Goal: Task Accomplishment & Management: Complete application form

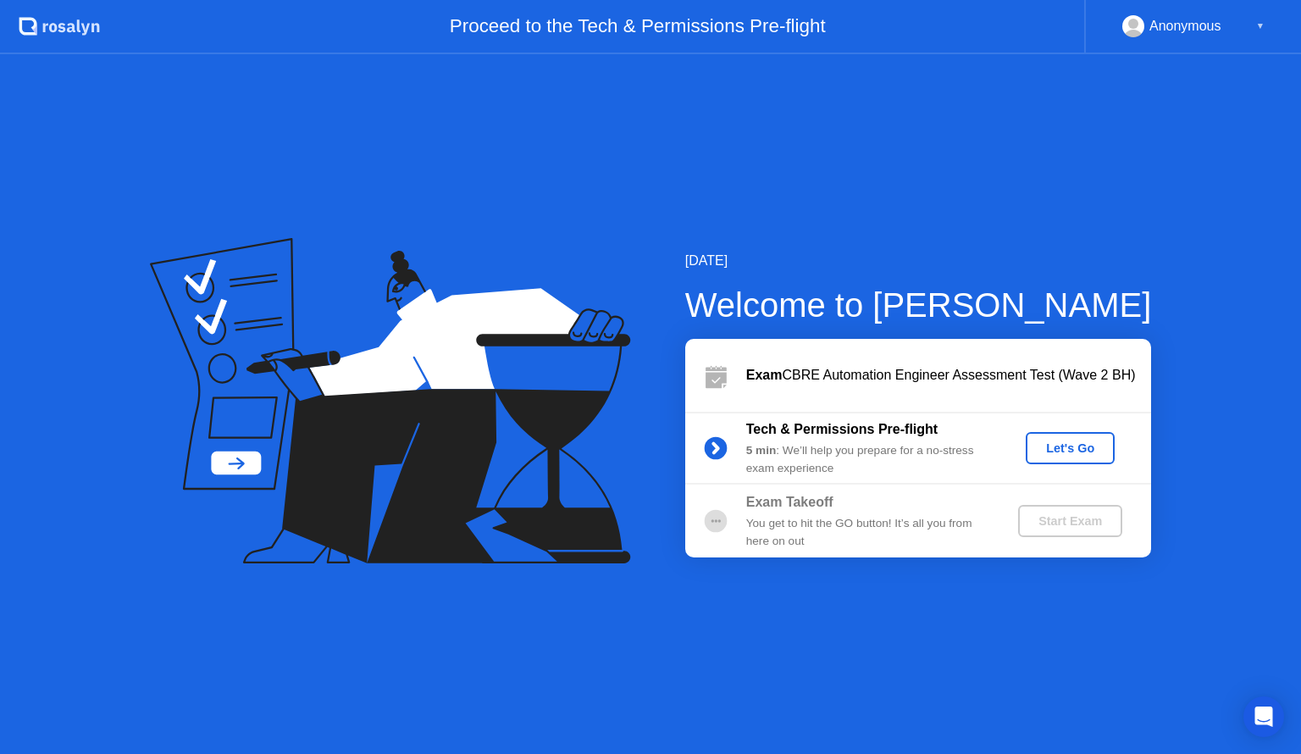
click at [1065, 452] on div "Let's Go" at bounding box center [1070, 448] width 75 height 14
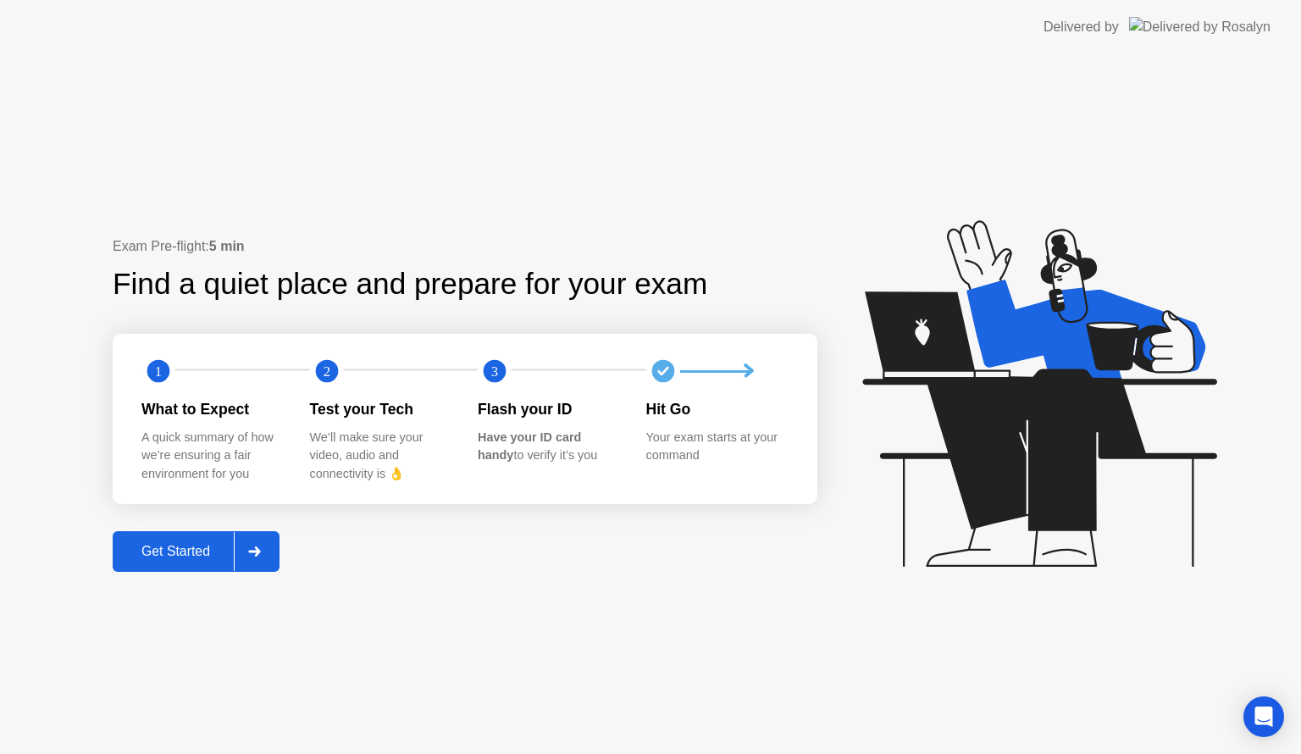
click at [198, 554] on div "Get Started" at bounding box center [176, 551] width 116 height 15
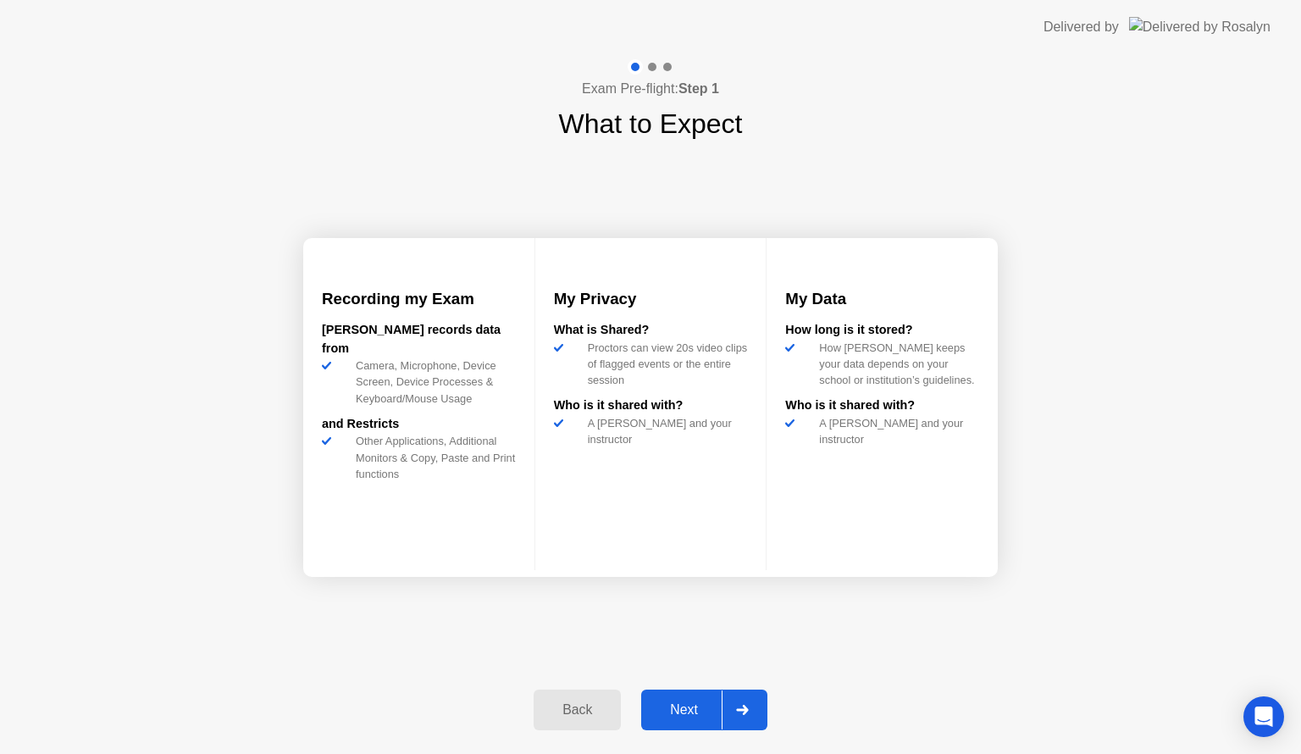
click at [735, 708] on div at bounding box center [742, 709] width 41 height 39
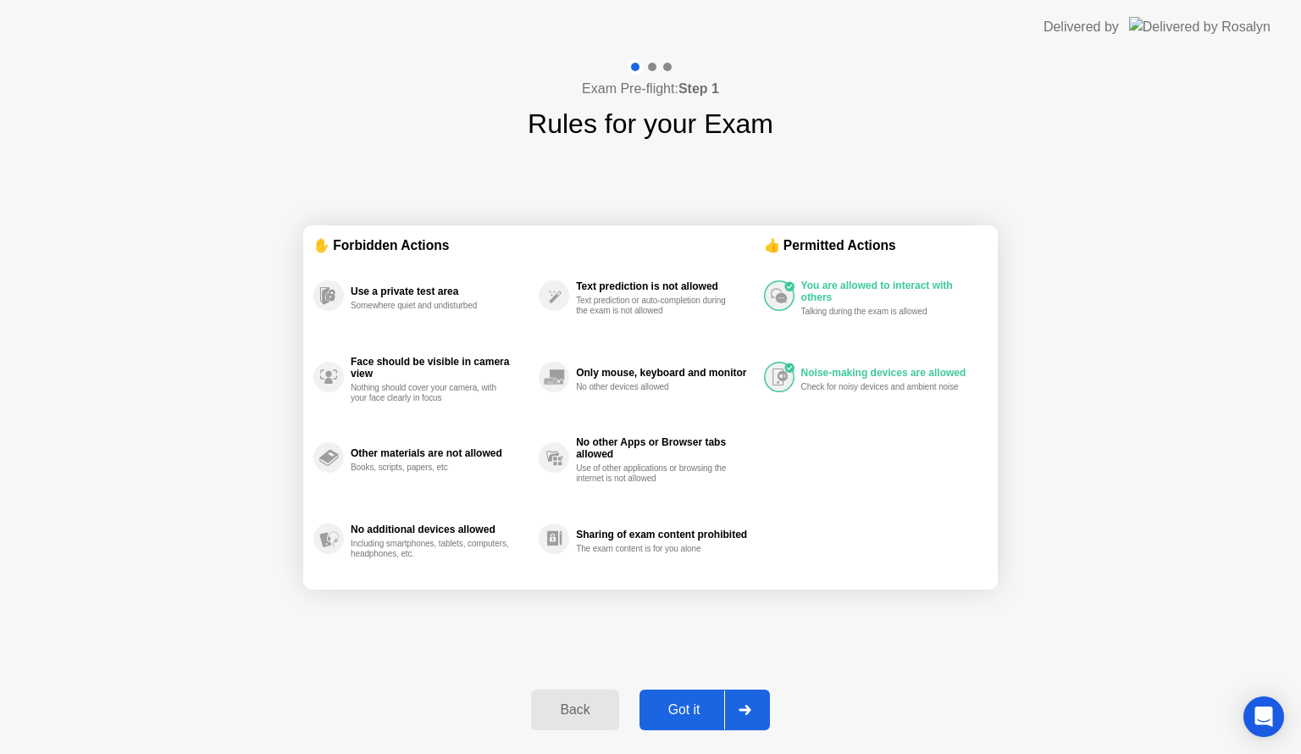
click at [687, 713] on div "Got it" at bounding box center [685, 709] width 80 height 15
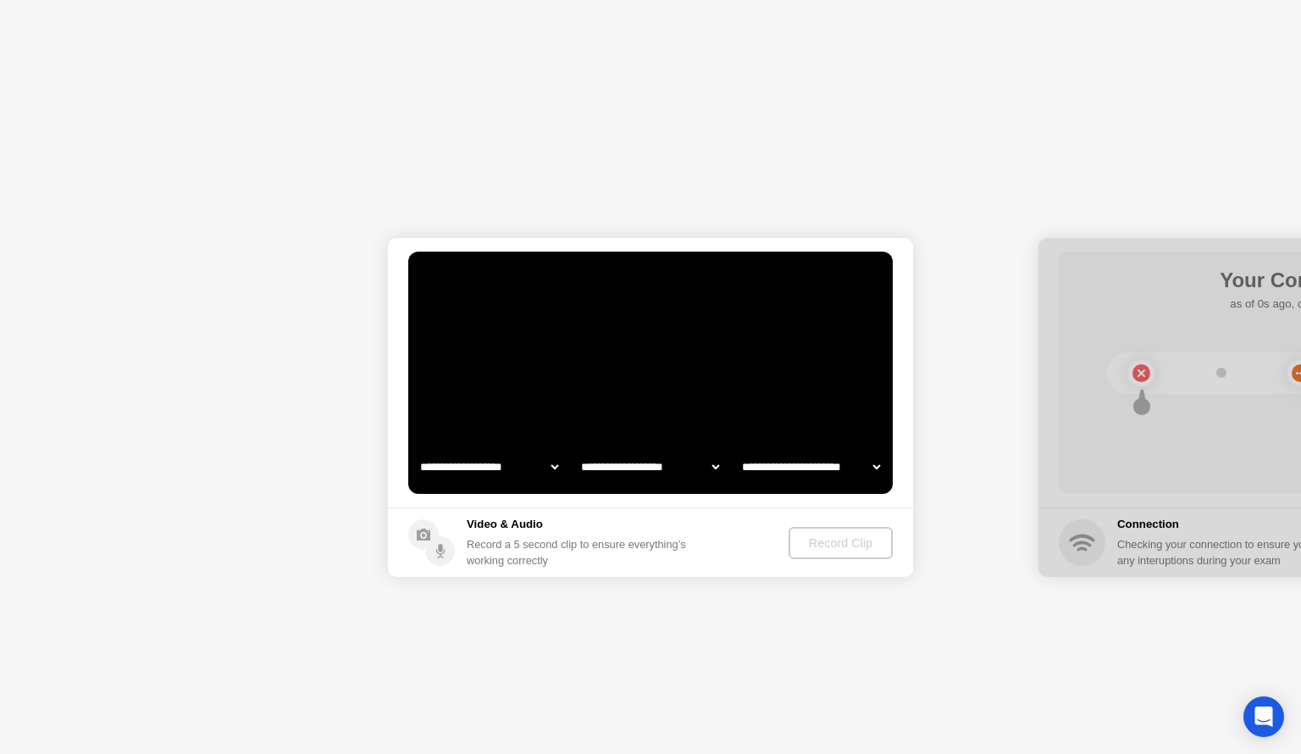
select select "**********"
select select "*******"
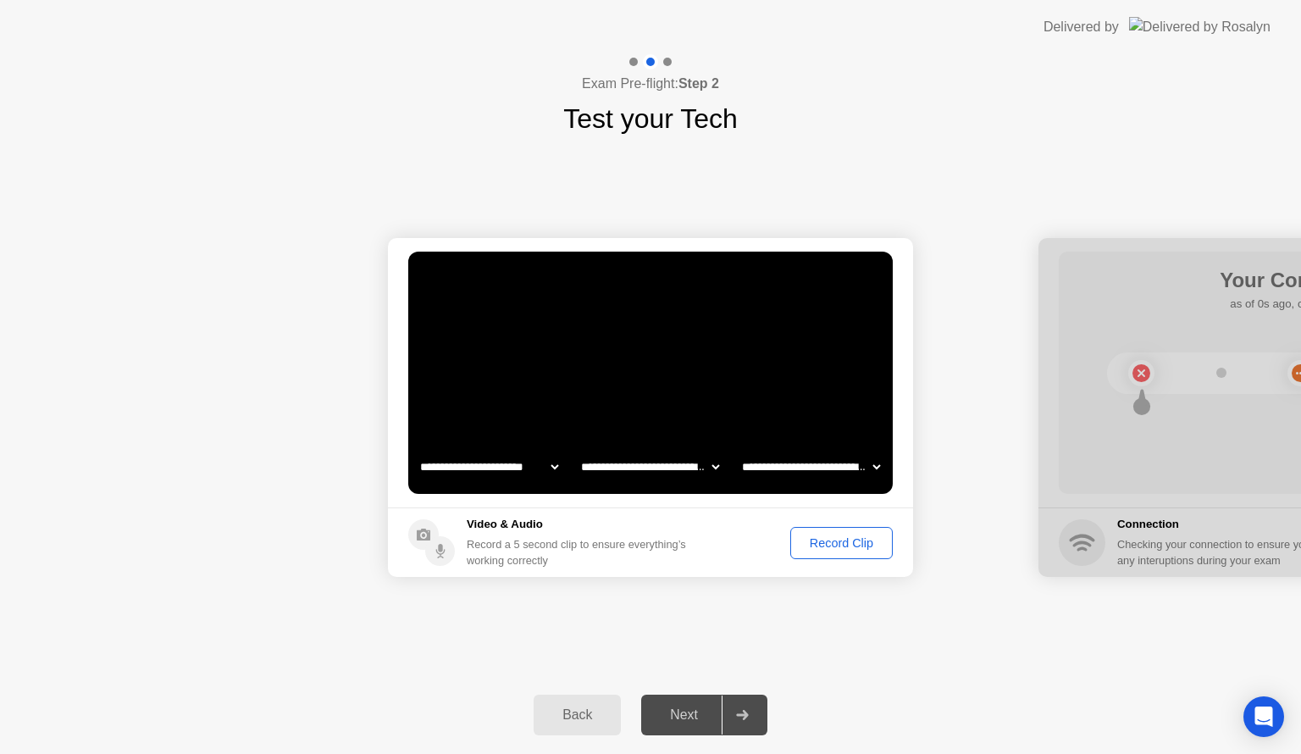
click at [855, 540] on div "Record Clip" at bounding box center [841, 543] width 91 height 14
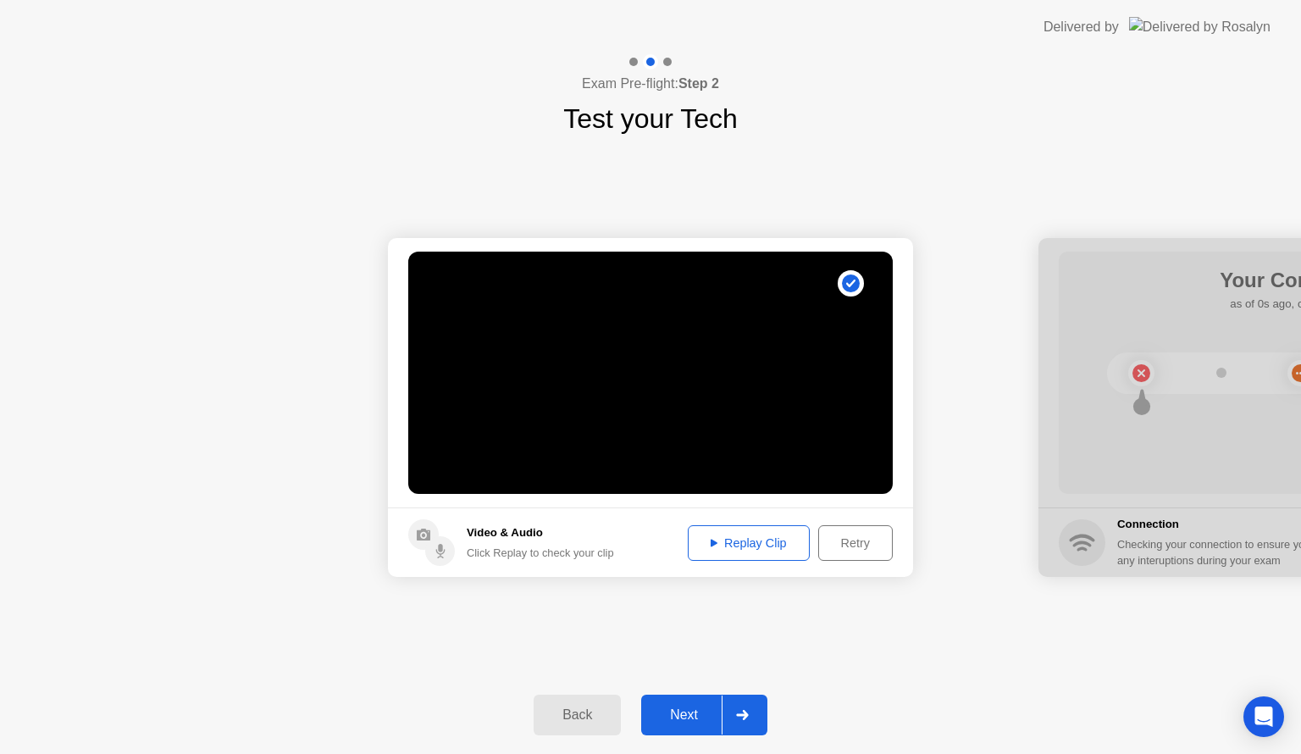
click at [767, 531] on button "Replay Clip" at bounding box center [749, 543] width 122 height 36
click at [759, 540] on div "Replay Clip" at bounding box center [749, 543] width 110 height 14
click at [679, 702] on button "Next" at bounding box center [704, 715] width 126 height 41
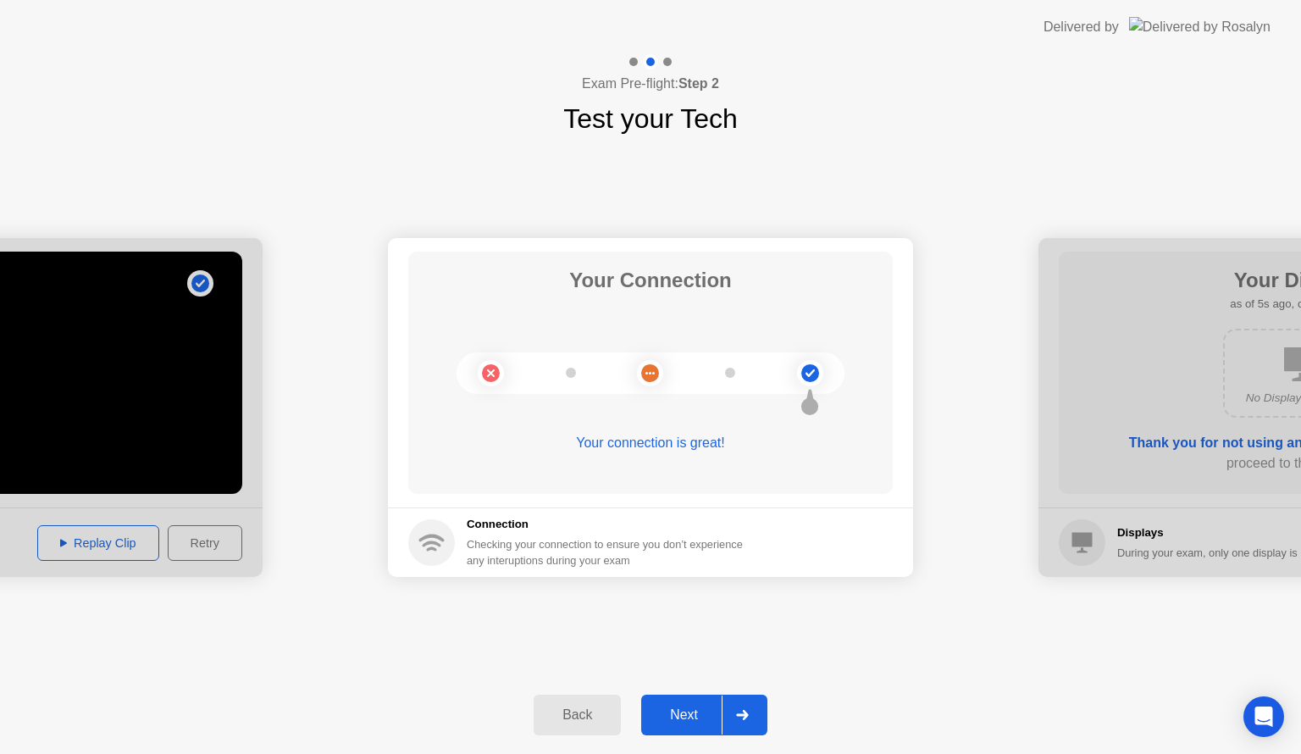
click at [679, 702] on button "Next" at bounding box center [704, 715] width 126 height 41
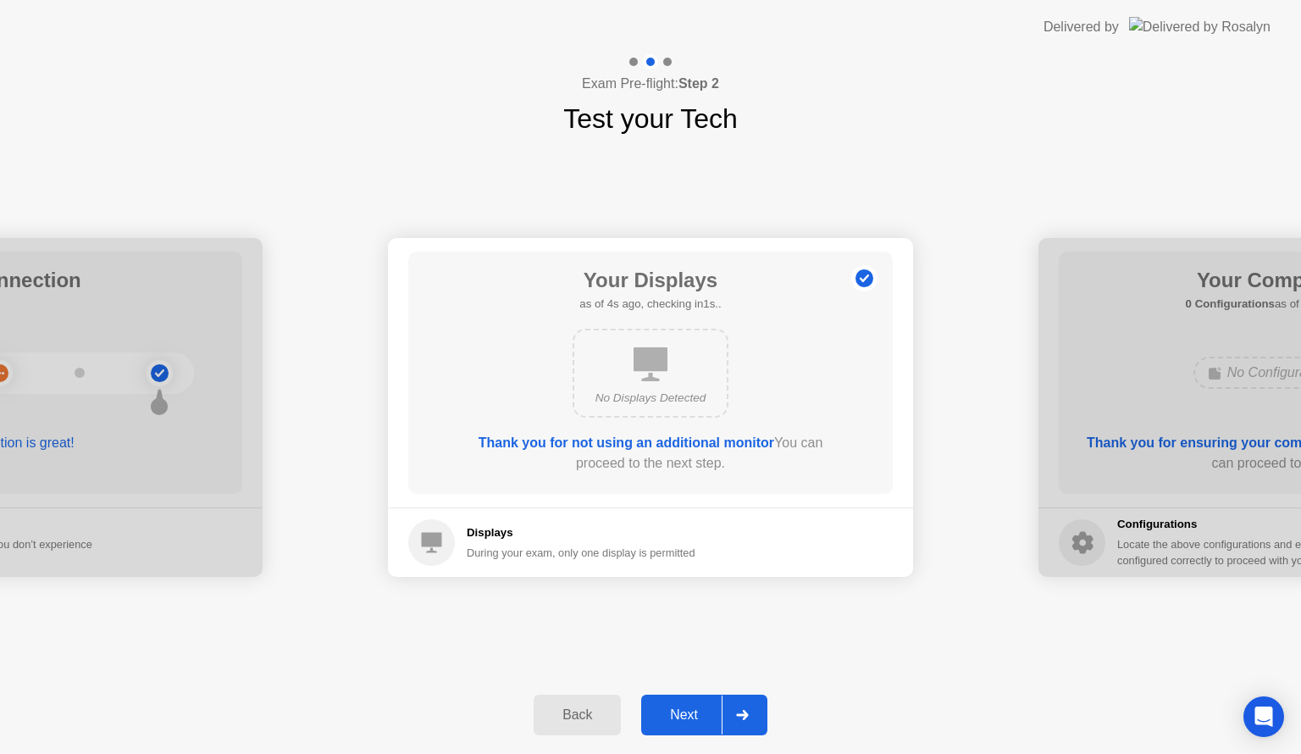
click at [679, 702] on button "Next" at bounding box center [704, 715] width 126 height 41
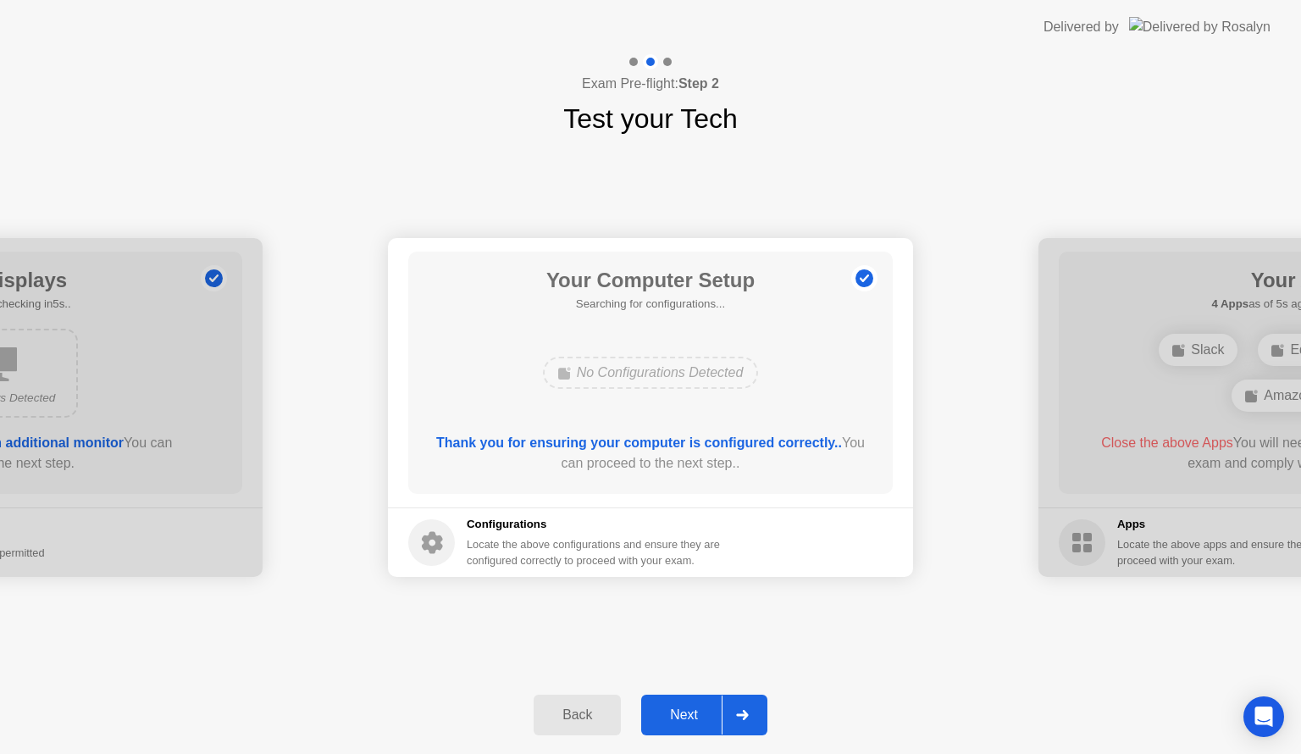
click at [699, 721] on div "Next" at bounding box center [683, 714] width 75 height 15
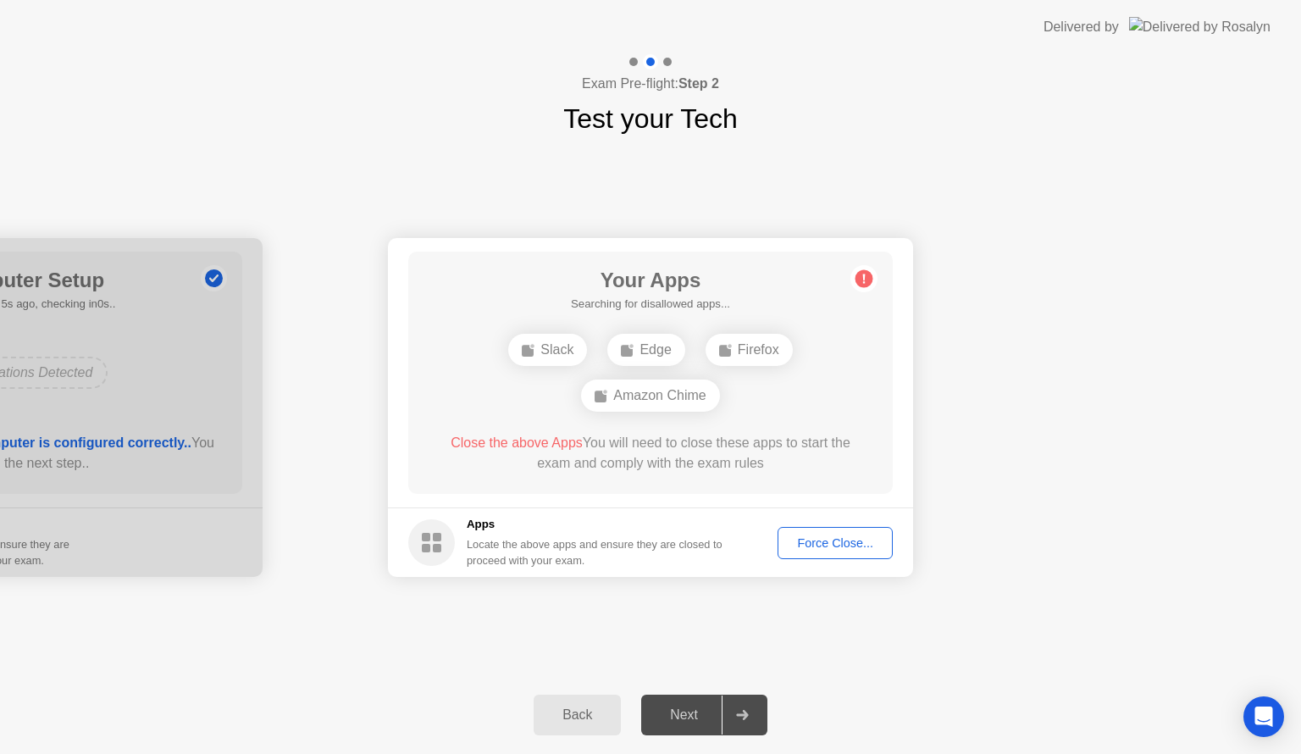
click at [845, 547] on div "Force Close..." at bounding box center [835, 543] width 103 height 14
click at [840, 542] on div "Force Close..." at bounding box center [835, 543] width 103 height 14
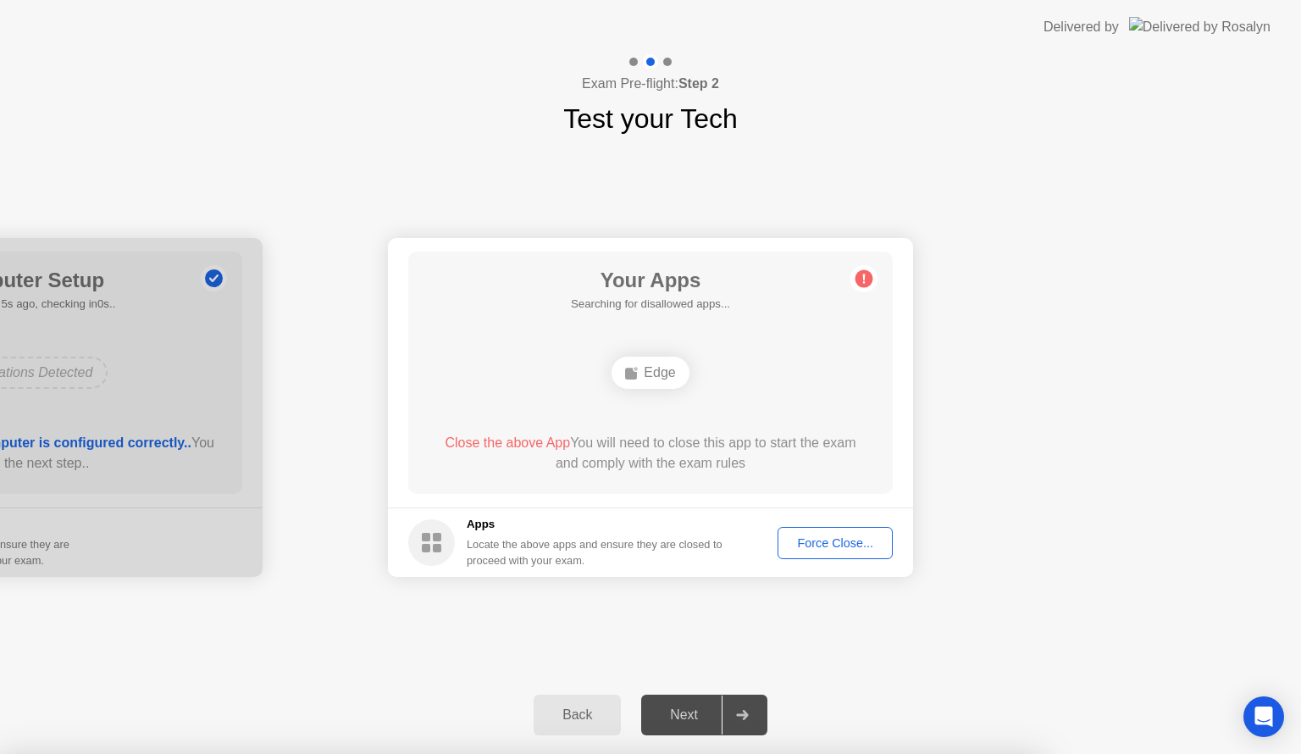
click at [819, 550] on div "Force Close..." at bounding box center [835, 543] width 103 height 14
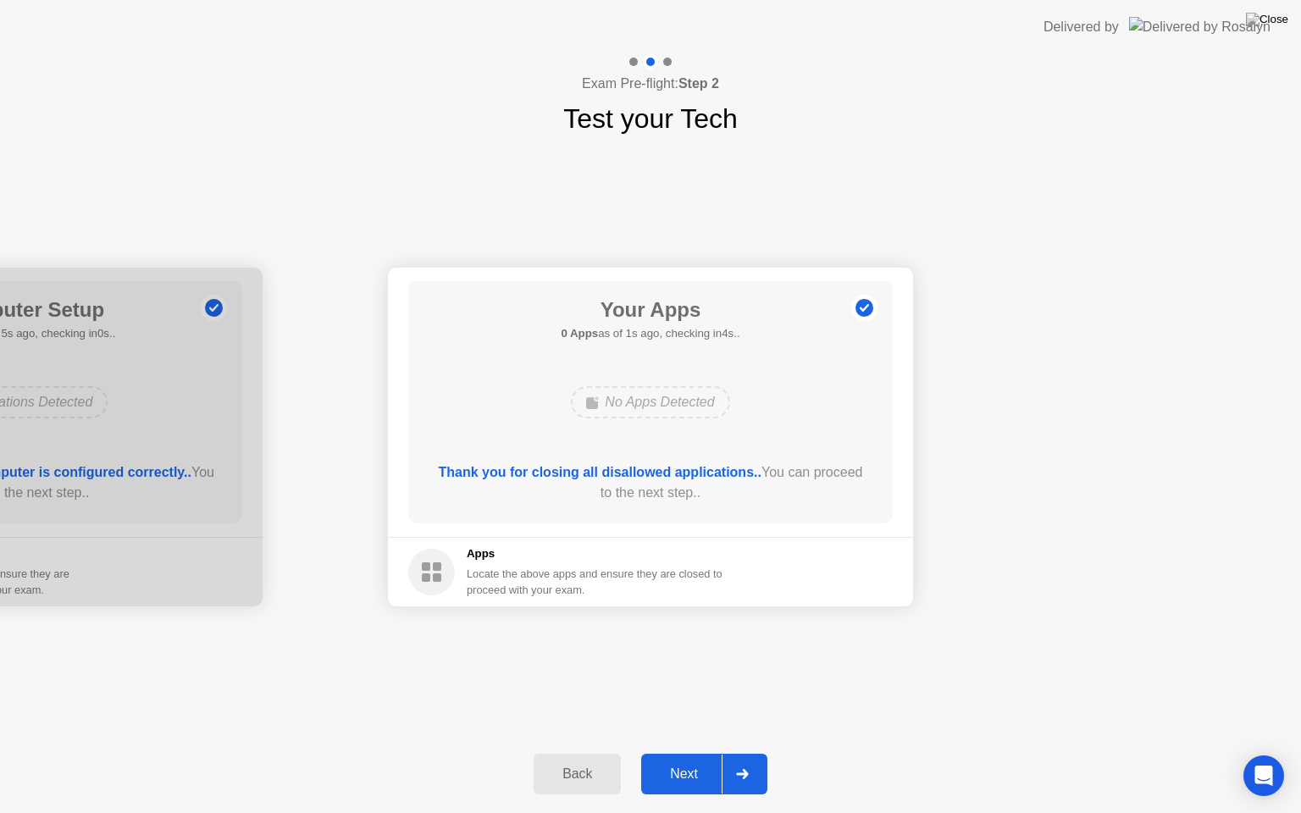
click at [701, 753] on div "Next" at bounding box center [683, 774] width 75 height 15
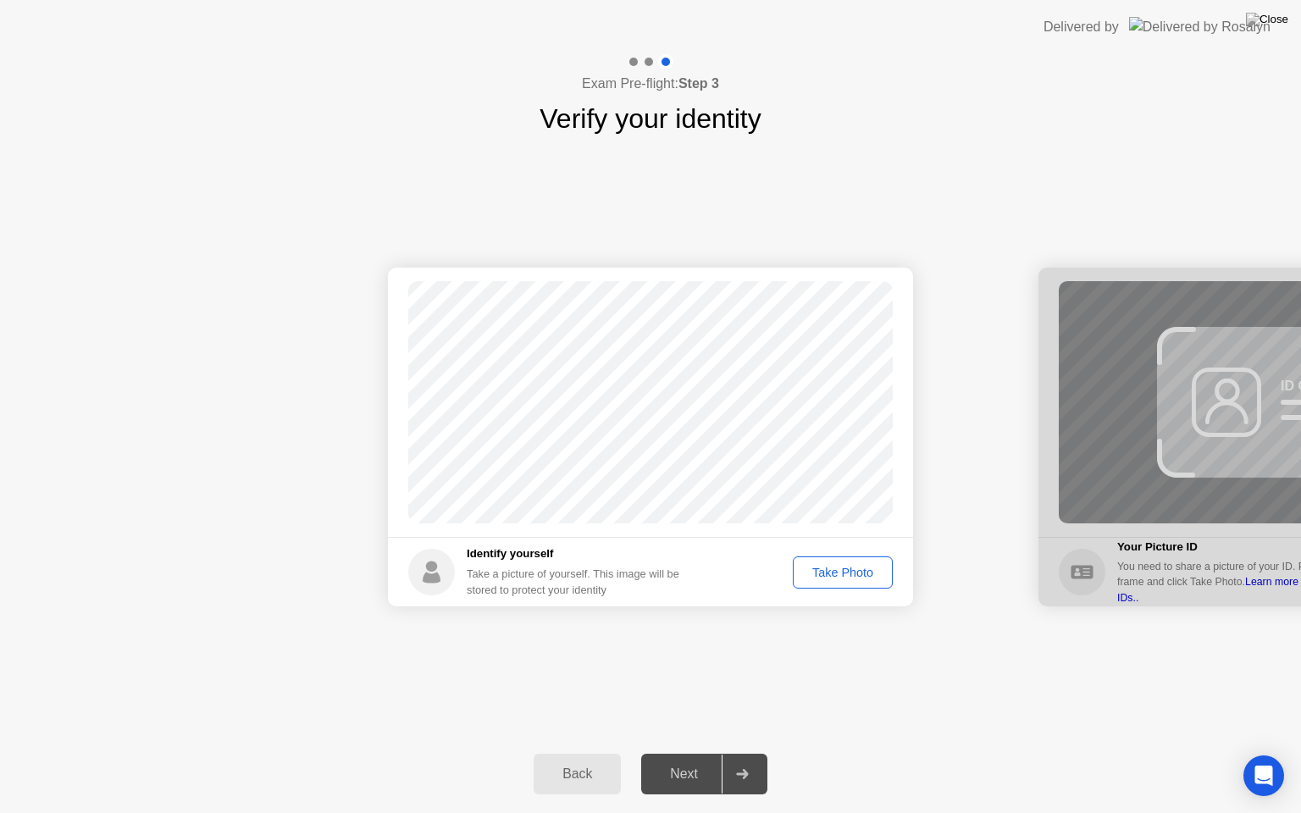
click at [854, 559] on button "Take Photo" at bounding box center [843, 573] width 100 height 32
click at [668, 753] on div "Next" at bounding box center [683, 774] width 75 height 15
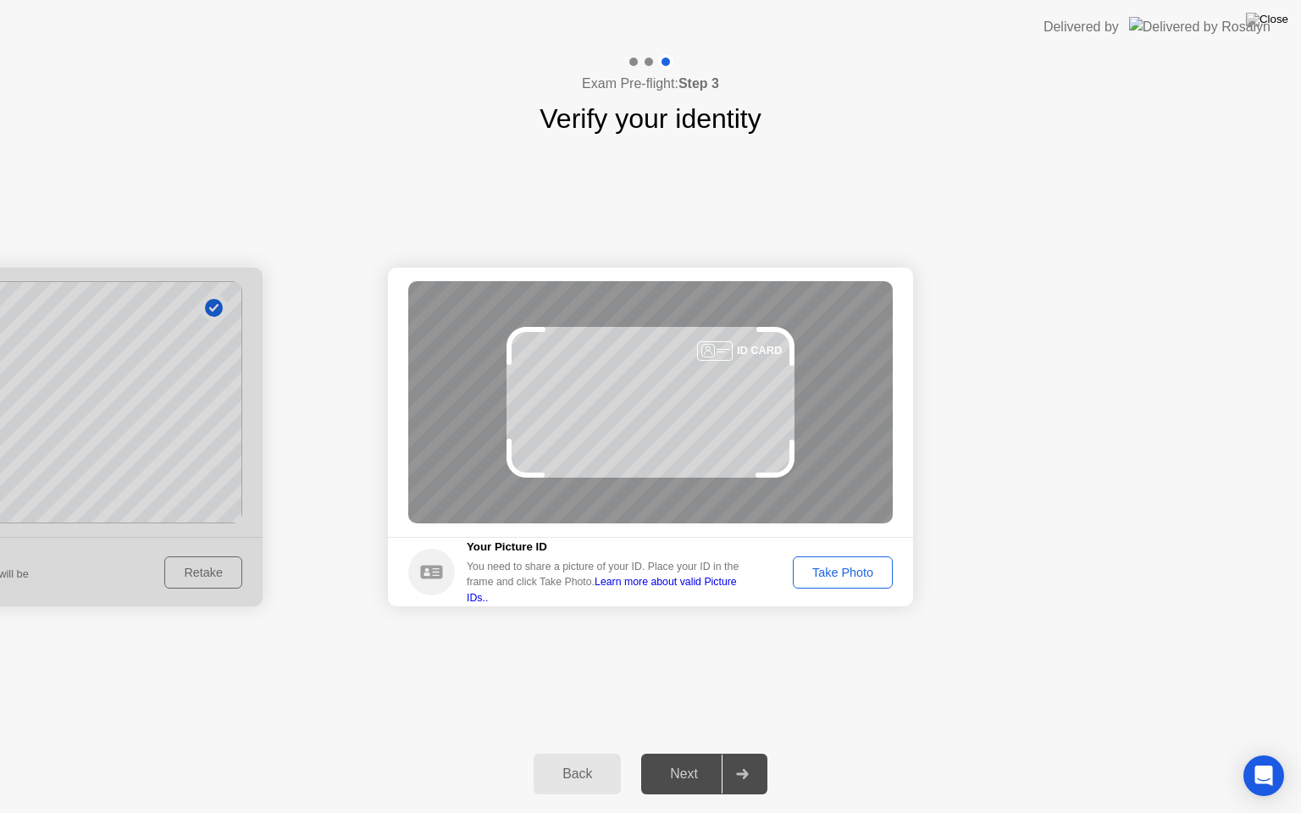
click at [818, 568] on div "Take Photo" at bounding box center [843, 573] width 88 height 14
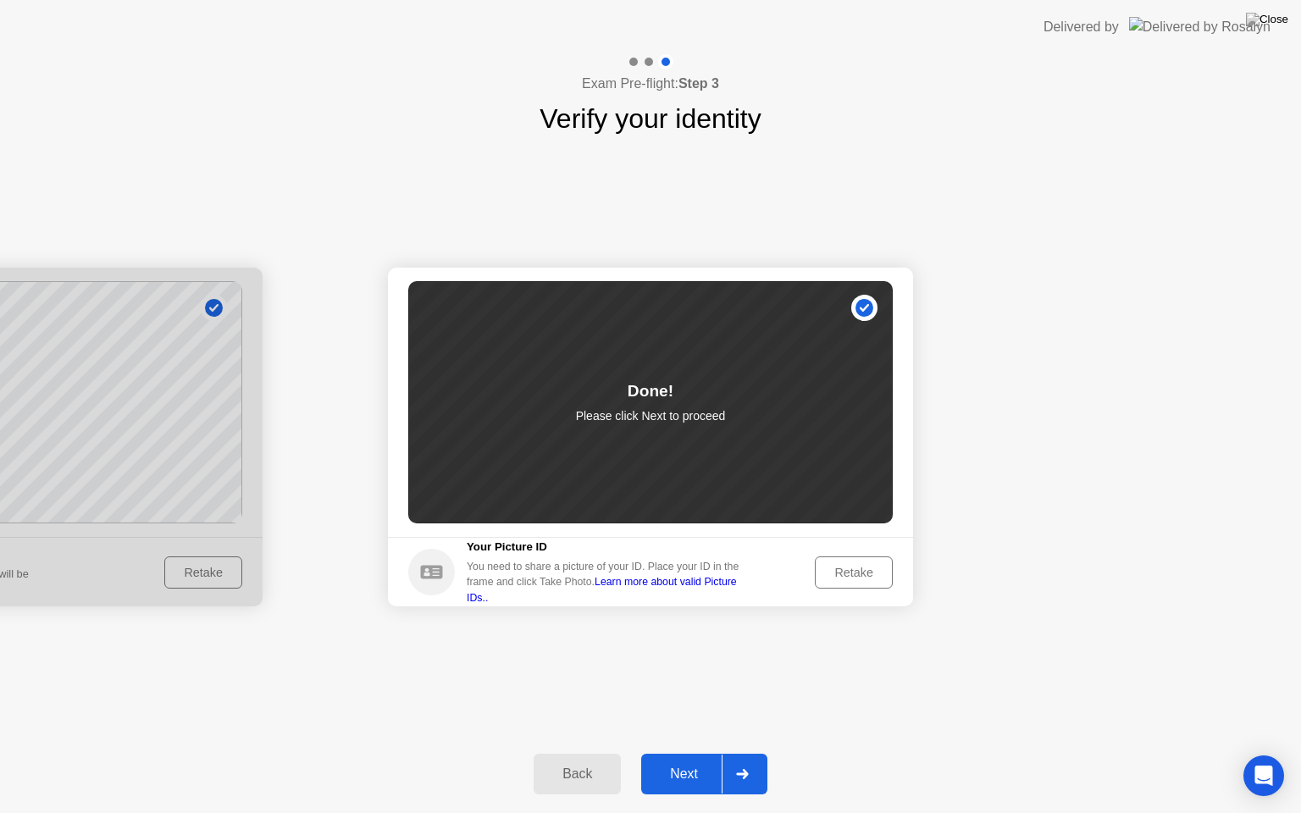
click at [691, 753] on div "Next" at bounding box center [683, 774] width 75 height 15
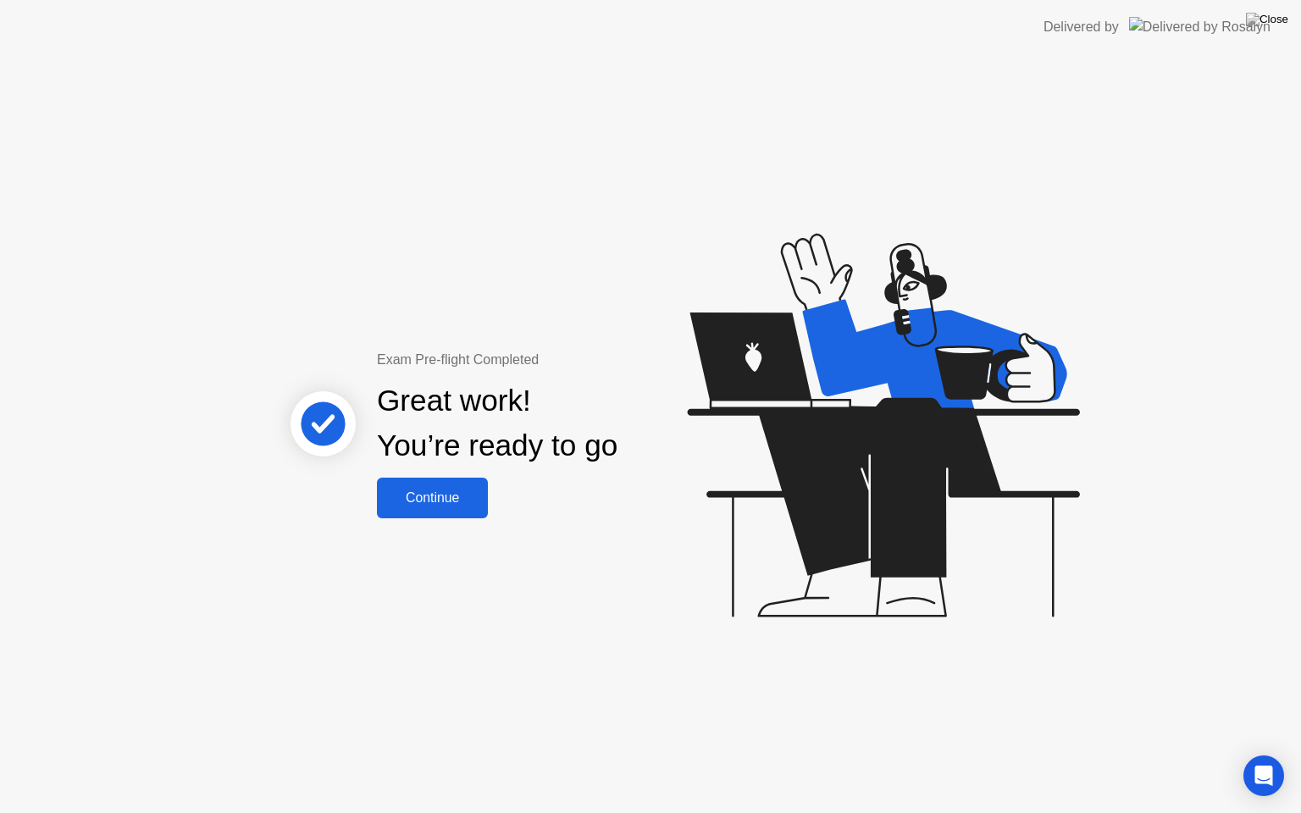
click at [438, 490] on div "Continue" at bounding box center [432, 497] width 101 height 15
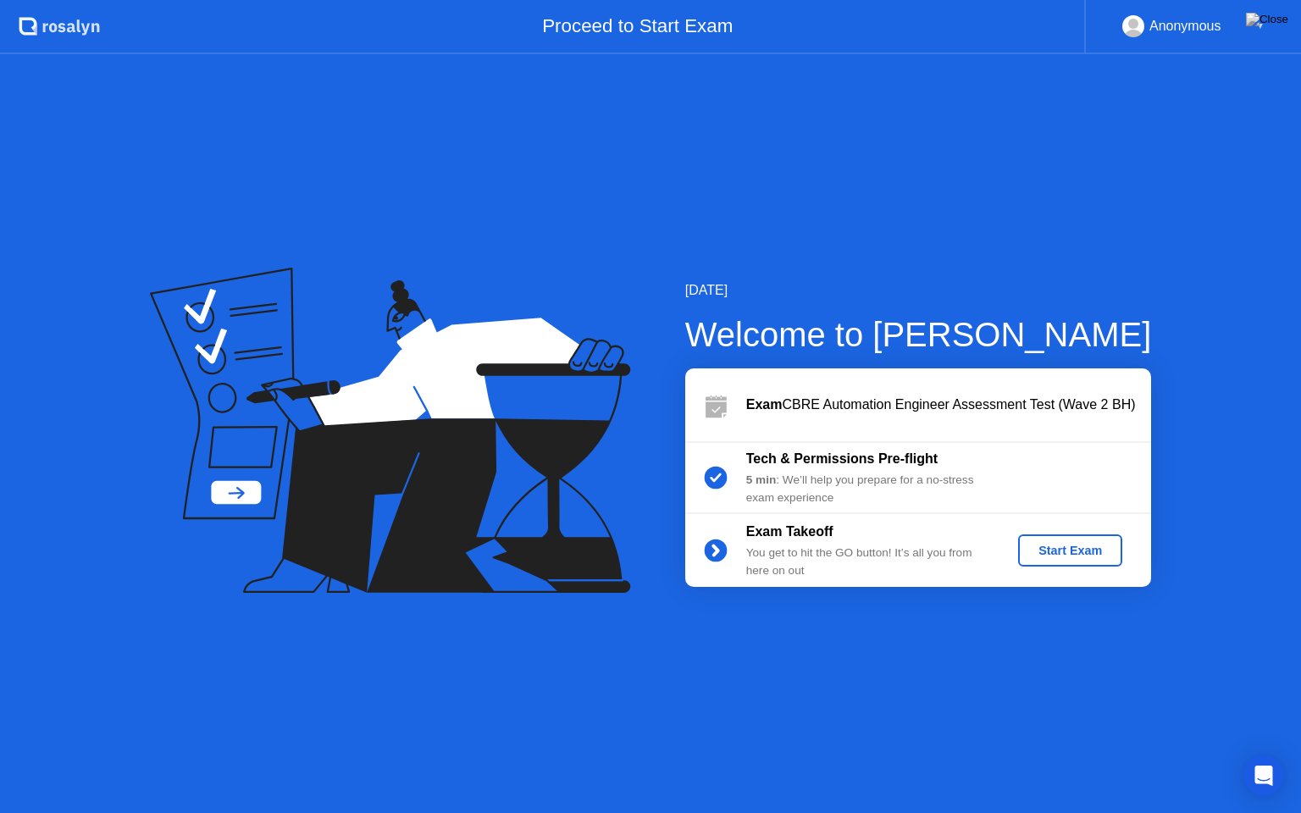
click at [1067, 551] on div "Start Exam" at bounding box center [1070, 551] width 91 height 14
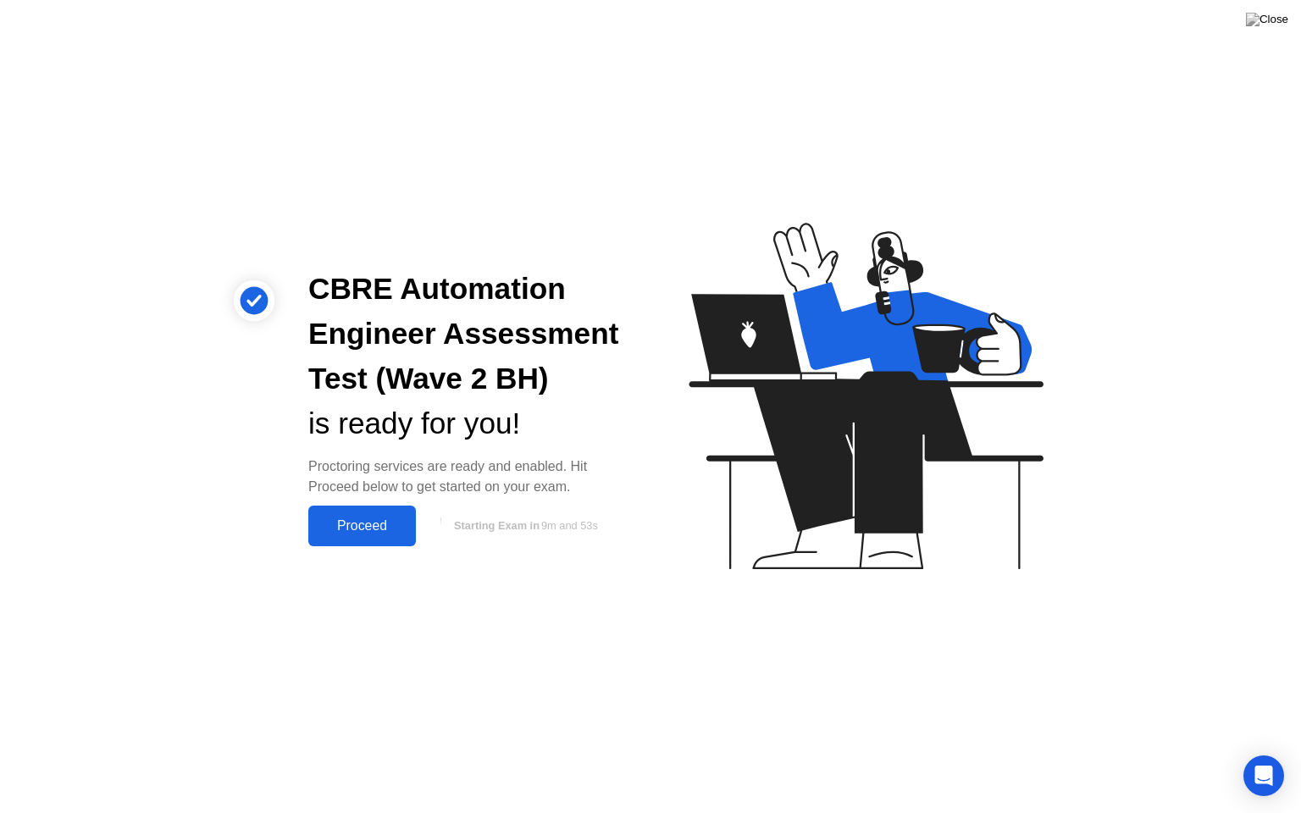
click at [371, 522] on div "Proceed" at bounding box center [361, 525] width 97 height 15
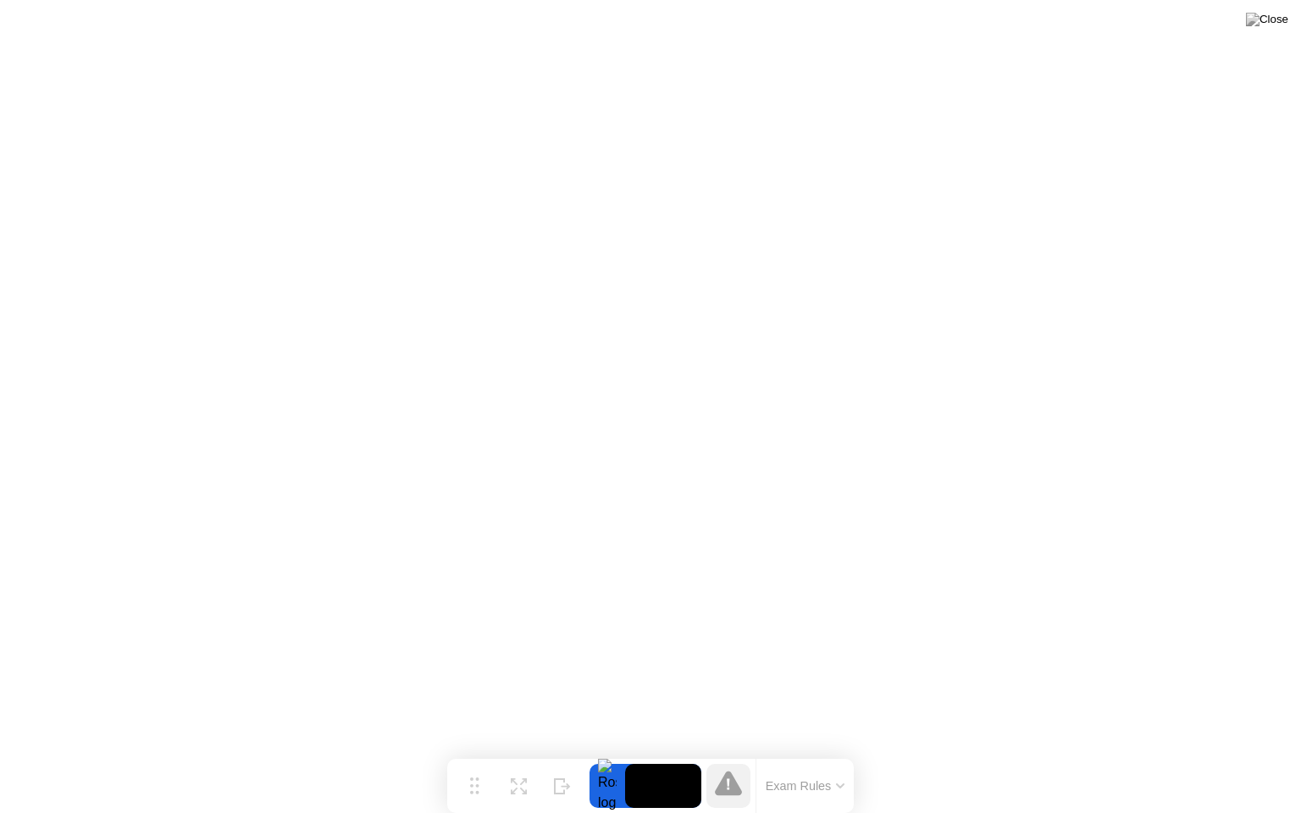
click at [825, 753] on button "Exam Rules" at bounding box center [806, 785] width 90 height 15
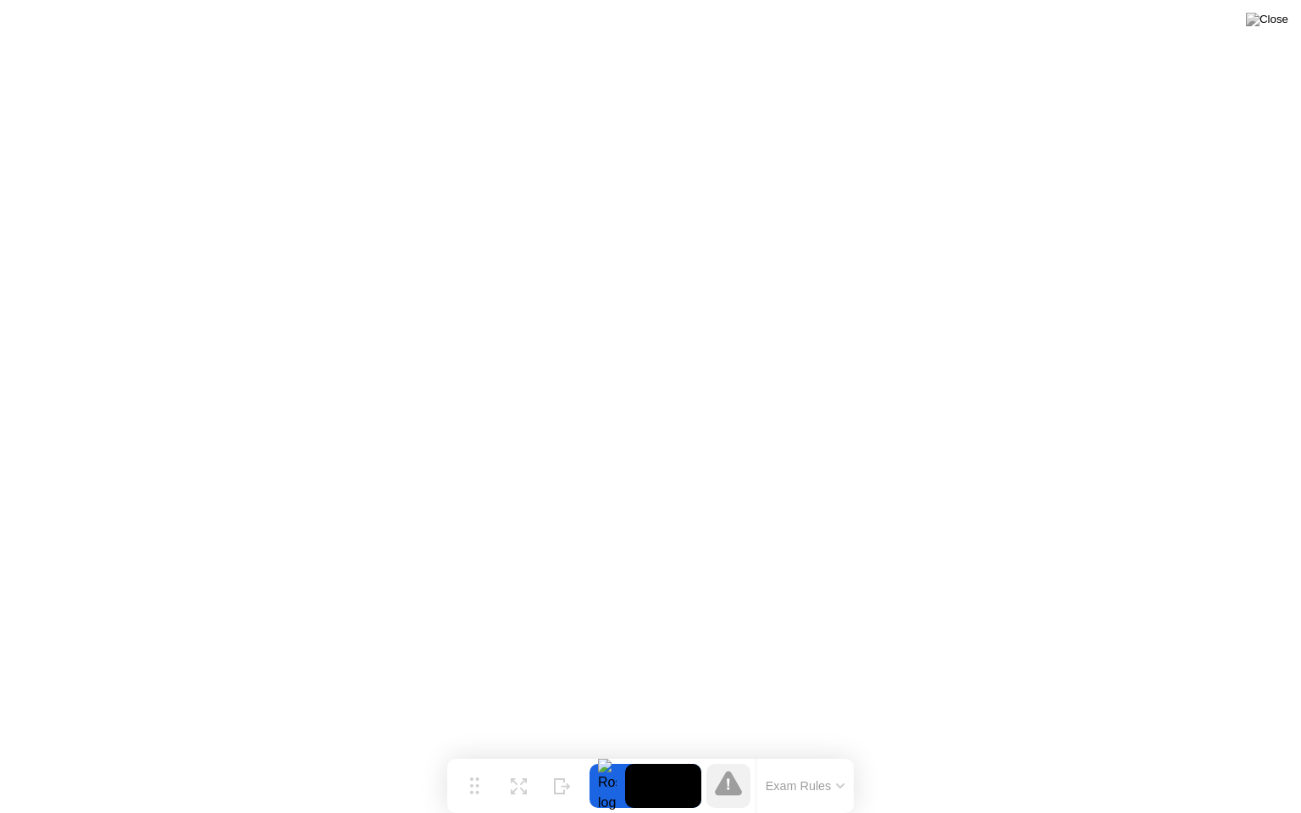
click at [839, 753] on button "Exam Rules" at bounding box center [806, 785] width 90 height 15
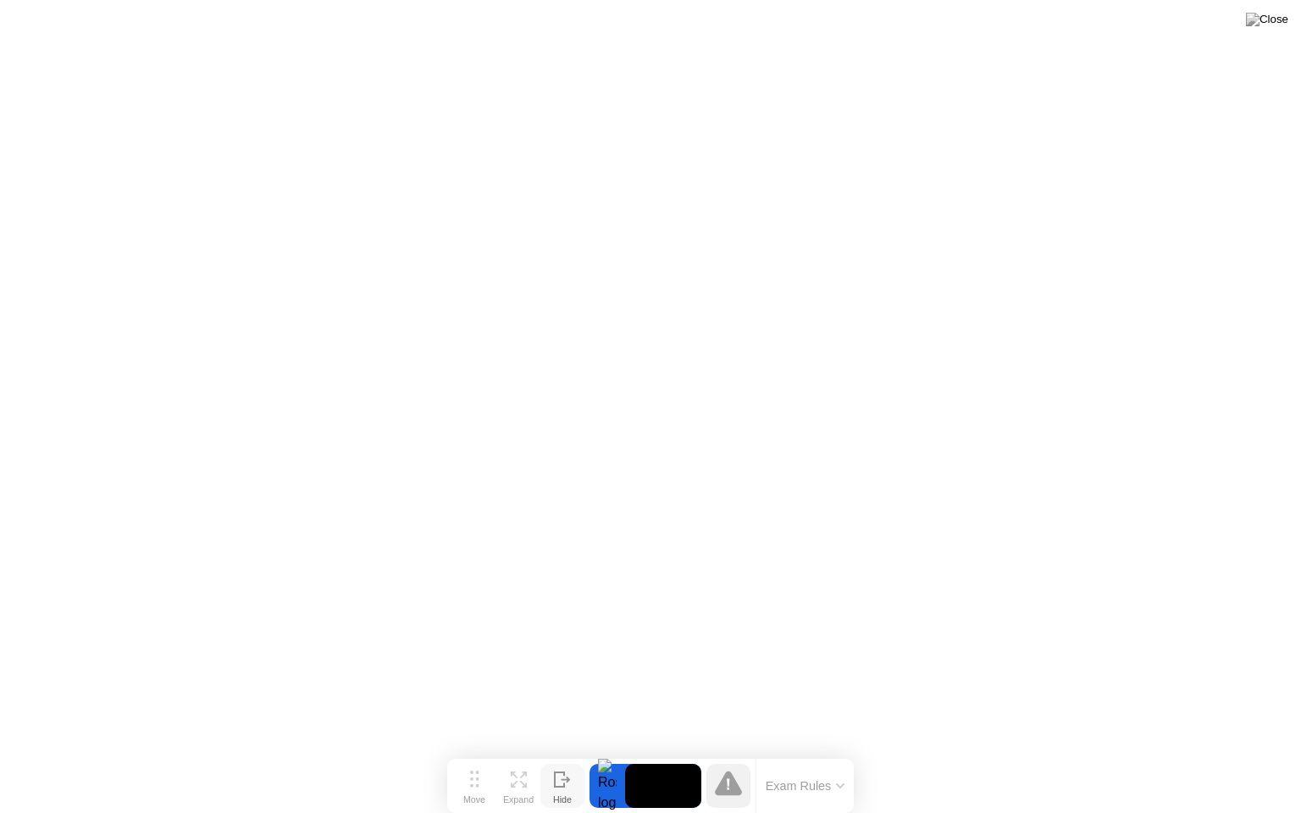
click at [570, 753] on icon at bounding box center [562, 780] width 17 height 16
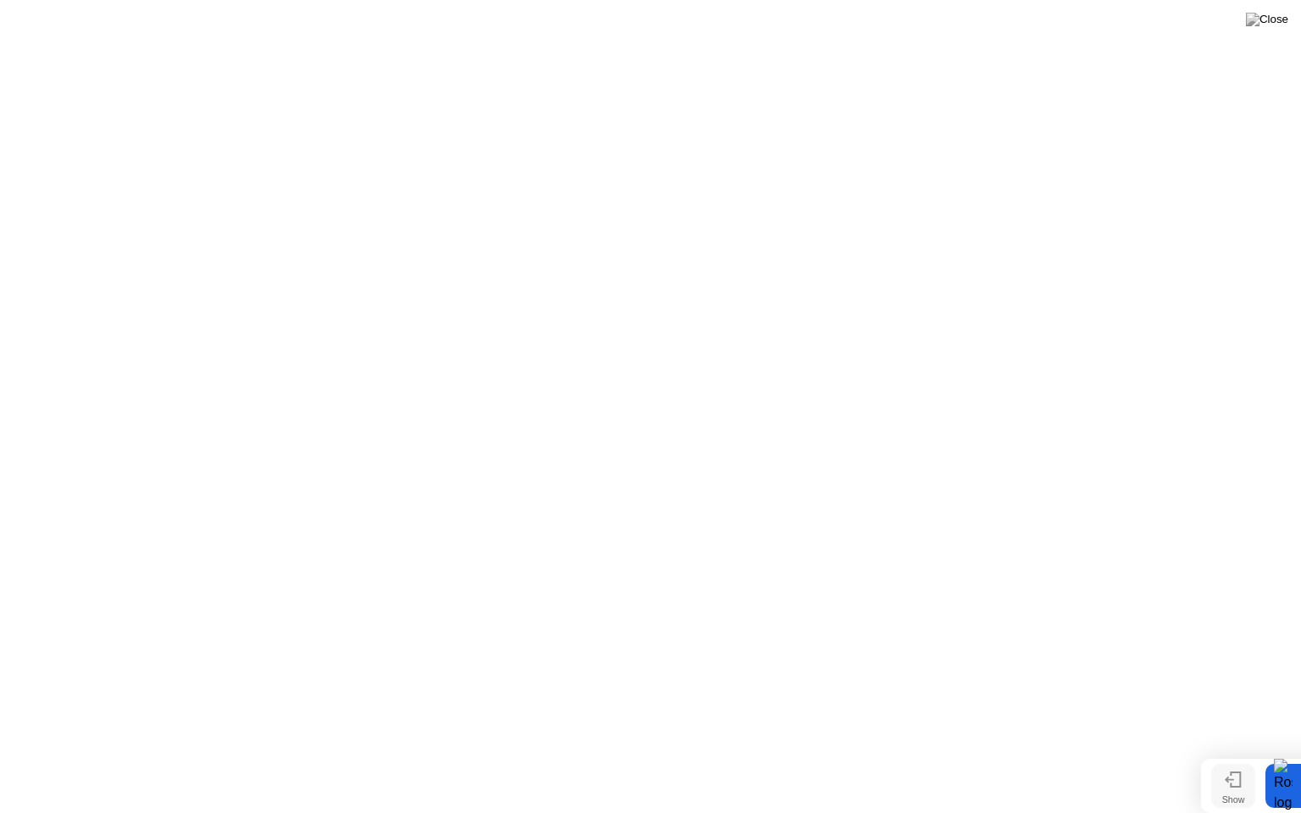
click at [1238, 753] on icon at bounding box center [1233, 780] width 17 height 16
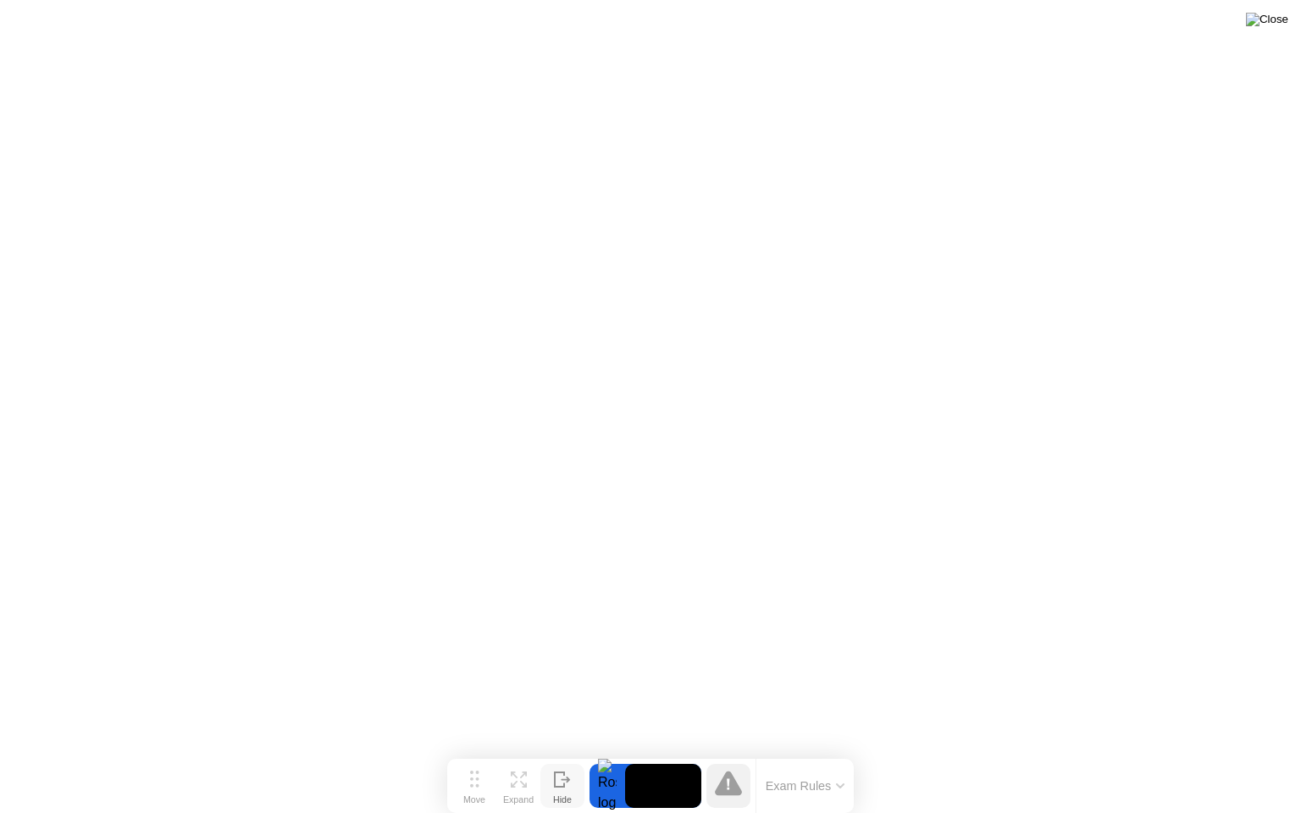
click at [1282, 26] on img at bounding box center [1267, 20] width 42 height 14
click at [995, 753] on div at bounding box center [650, 813] width 1301 height 0
click at [1272, 26] on img at bounding box center [1267, 20] width 42 height 14
